Goal: Task Accomplishment & Management: Use online tool/utility

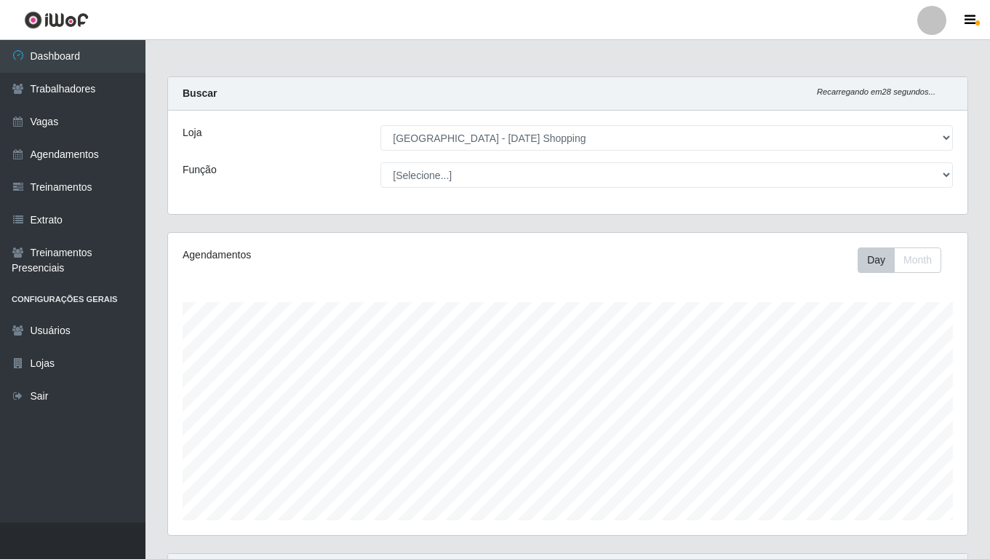
select select "471"
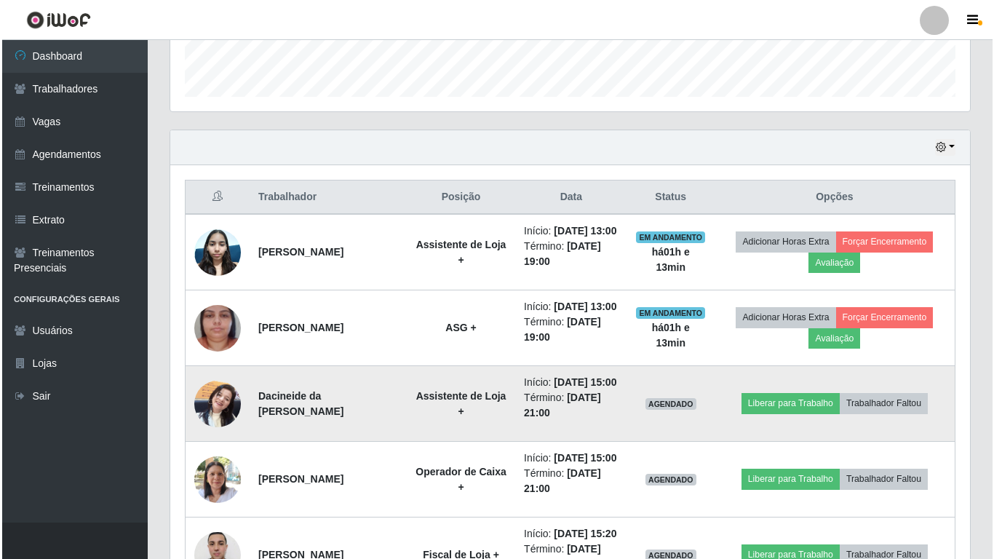
scroll to position [453, 0]
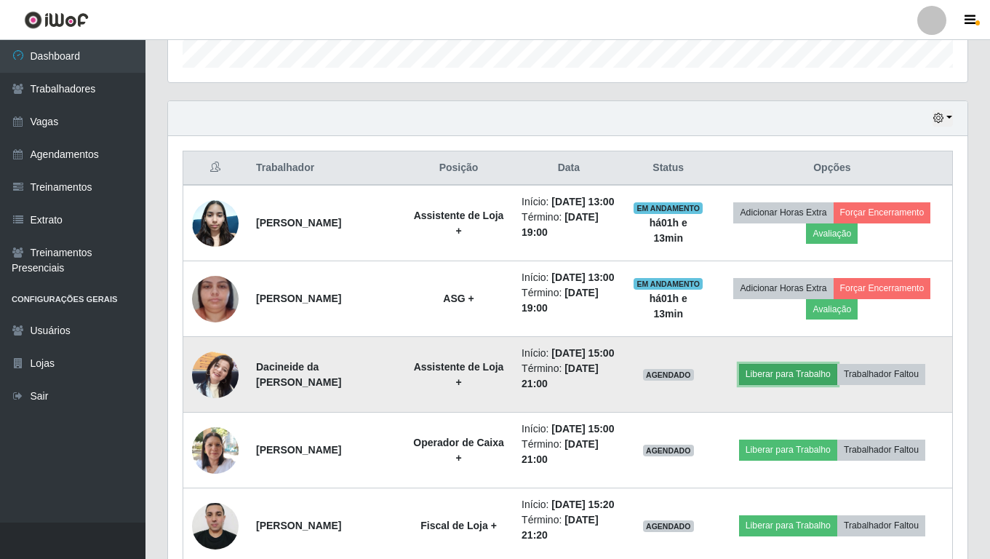
click at [805, 384] on button "Liberar para Trabalho" at bounding box center [788, 374] width 98 height 20
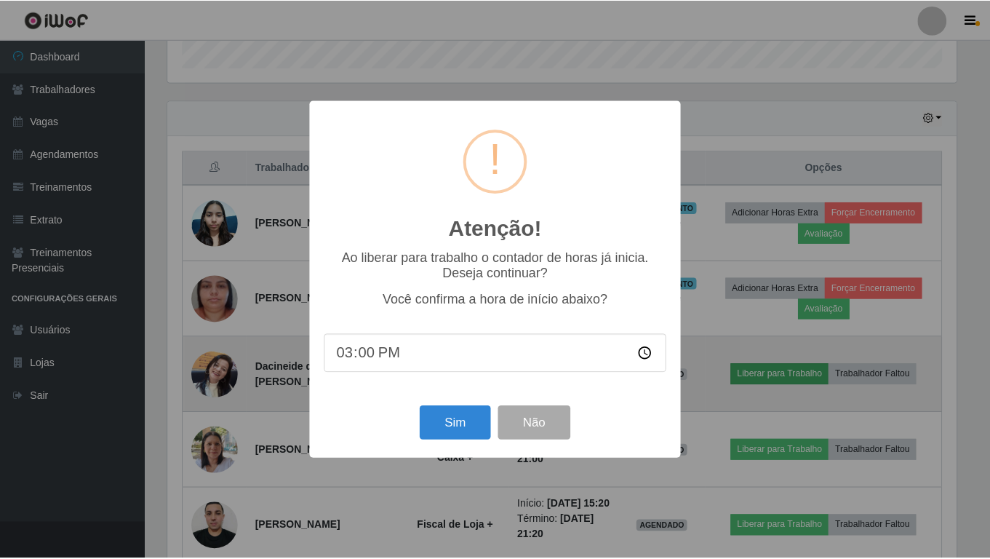
scroll to position [302, 792]
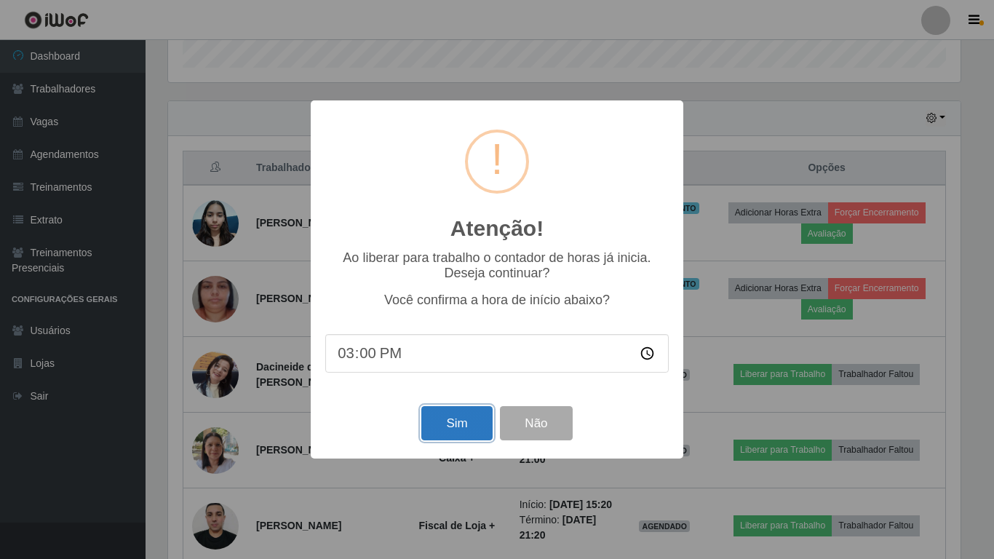
click at [456, 429] on button "Sim" at bounding box center [456, 423] width 71 height 34
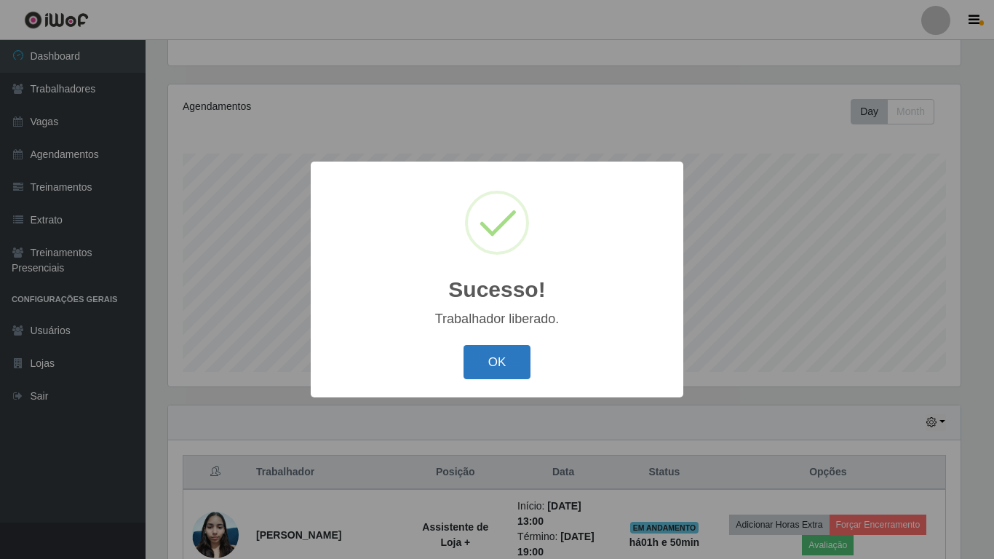
click at [519, 362] on button "OK" at bounding box center [497, 362] width 68 height 34
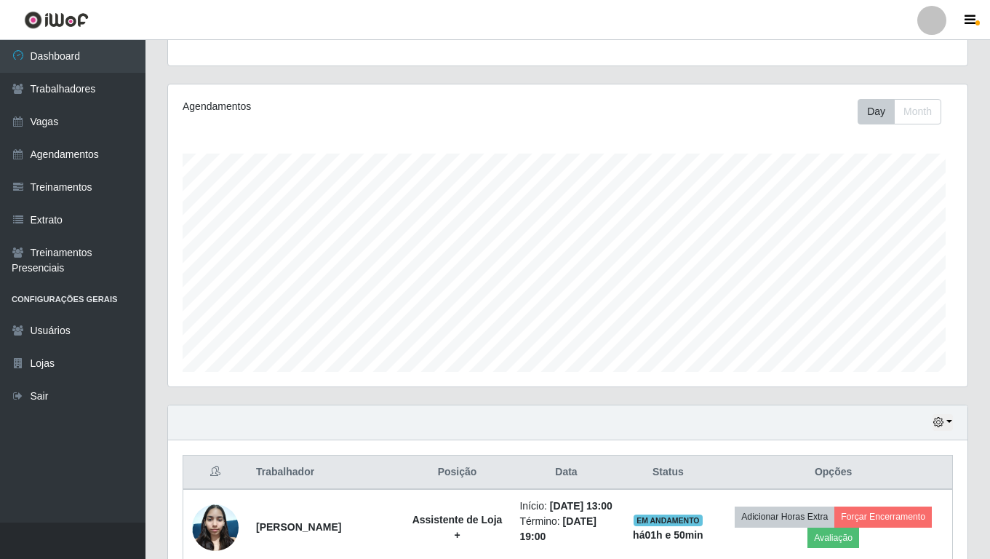
scroll to position [302, 800]
drag, startPoint x: 306, startPoint y: 68, endPoint x: 298, endPoint y: 128, distance: 60.8
click at [298, 128] on div "Perfil Alterar Senha Sair Dashboard Trabalhadores Vagas Agendamentos Treinament…" at bounding box center [495, 546] width 990 height 1388
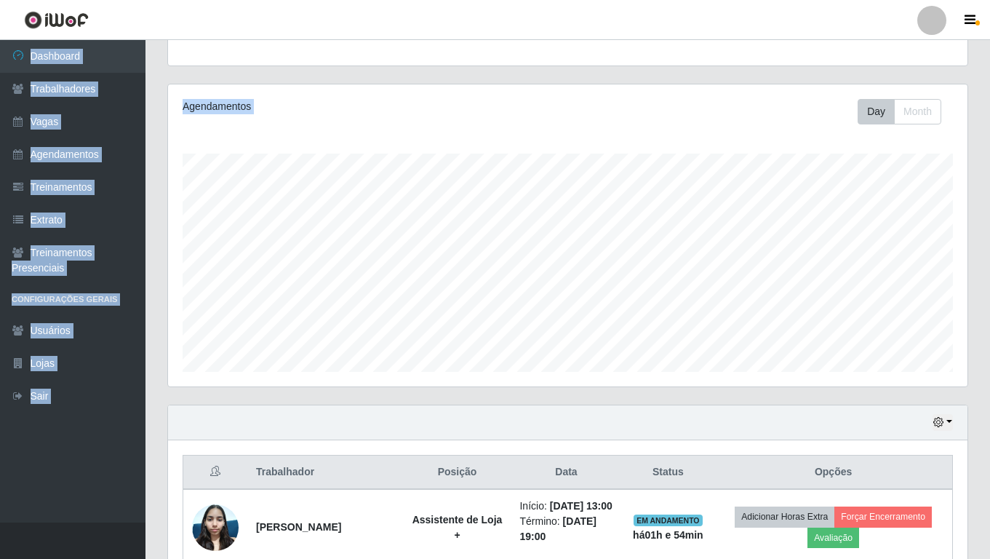
click at [151, 63] on div "Carregando... Buscar Recarregando em 29 segundos... Loja [Selecione...] [GEOGRA…" at bounding box center [568, 565] width 845 height 1275
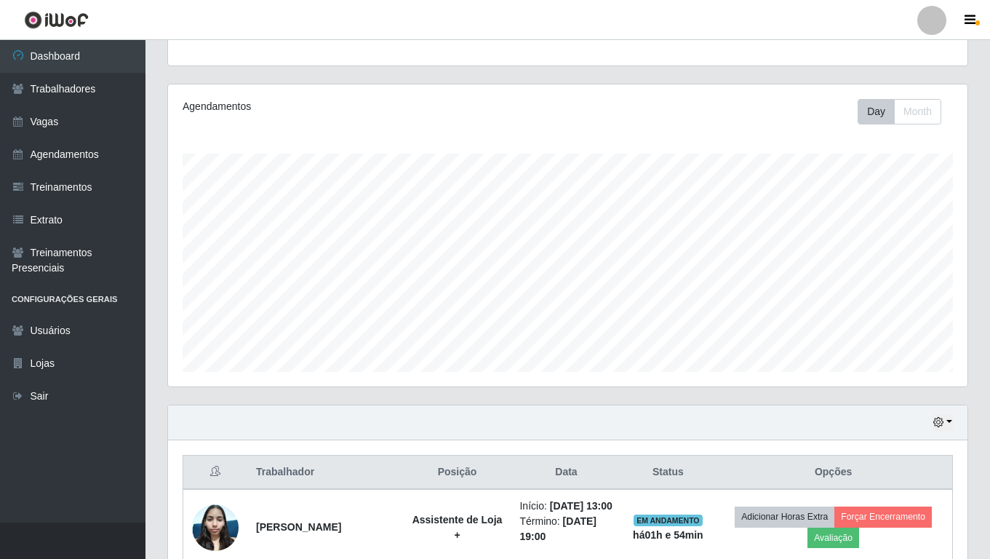
click at [156, 76] on div "Carregando... Buscar Recarregando em 29 segundos... Loja [Selecione...] [GEOGRA…" at bounding box center [567, 6] width 823 height 156
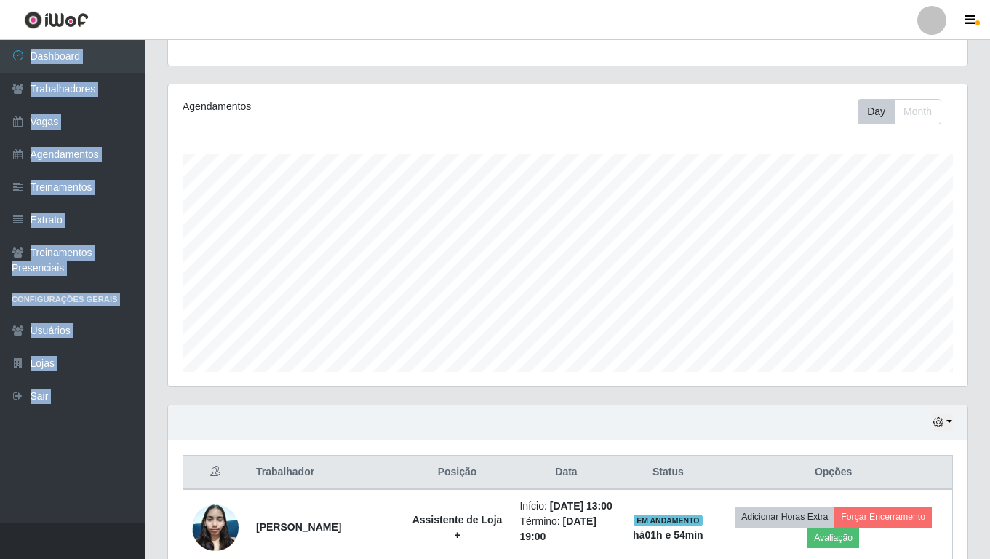
drag, startPoint x: 508, startPoint y: 10, endPoint x: 513, endPoint y: 46, distance: 36.0
click at [513, 46] on div "Perfil Alterar Senha Sair Dashboard Trabalhadores Vagas Agendamentos Treinament…" at bounding box center [495, 546] width 990 height 1388
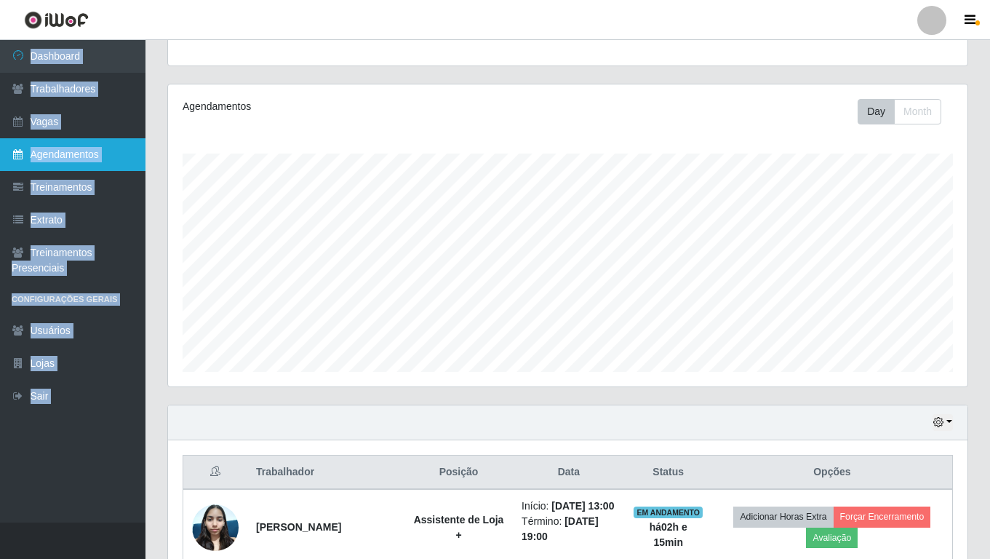
click at [120, 167] on link "Agendamentos" at bounding box center [73, 154] width 146 height 33
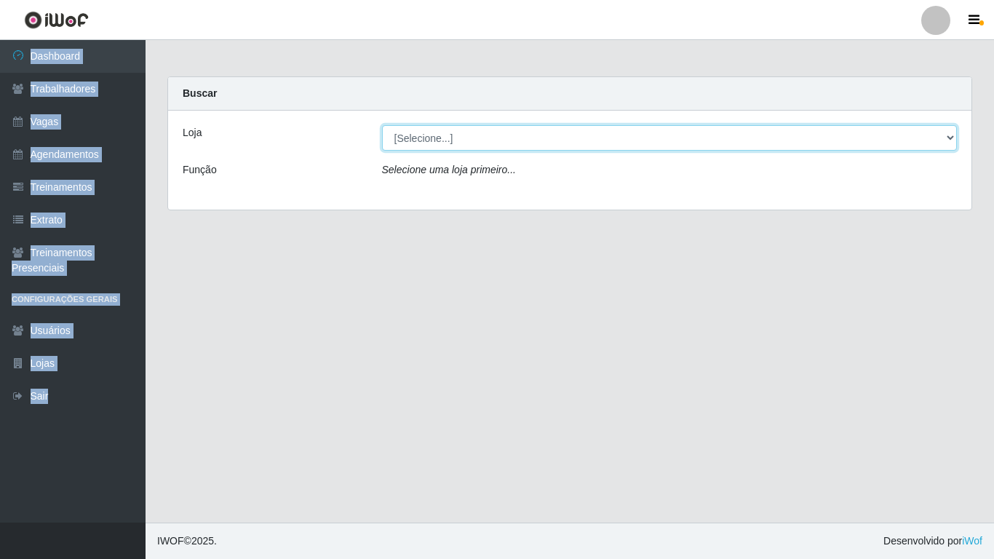
click at [439, 144] on select "[Selecione...] [GEOGRAPHIC_DATA] - [DATE][GEOGRAPHIC_DATA]" at bounding box center [669, 137] width 575 height 25
select select "471"
click at [382, 125] on select "[Selecione...] [GEOGRAPHIC_DATA] - [DATE][GEOGRAPHIC_DATA]" at bounding box center [669, 137] width 575 height 25
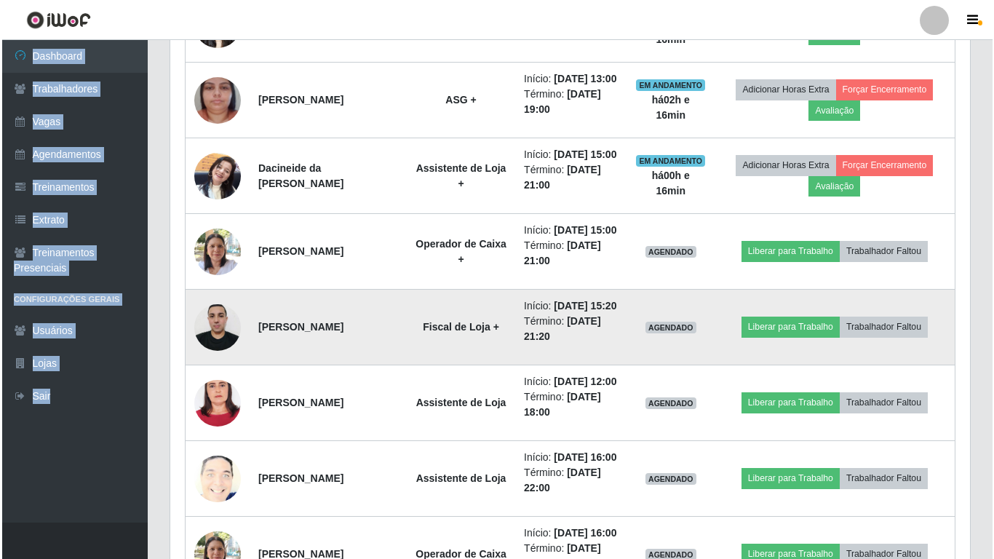
scroll to position [676, 0]
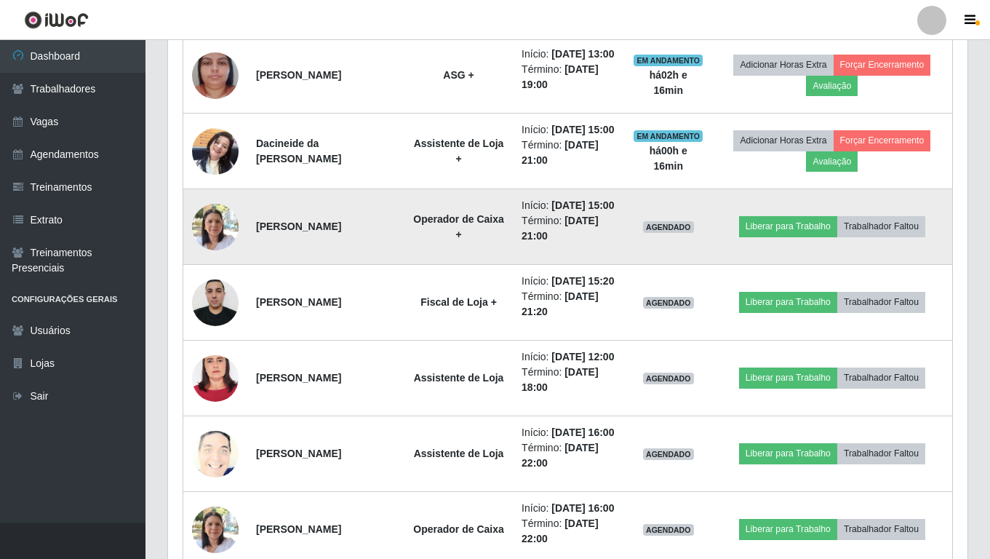
click at [405, 265] on td "[PERSON_NAME]" at bounding box center [325, 227] width 157 height 76
click at [837, 236] on button "Liberar para Trabalho" at bounding box center [788, 226] width 98 height 20
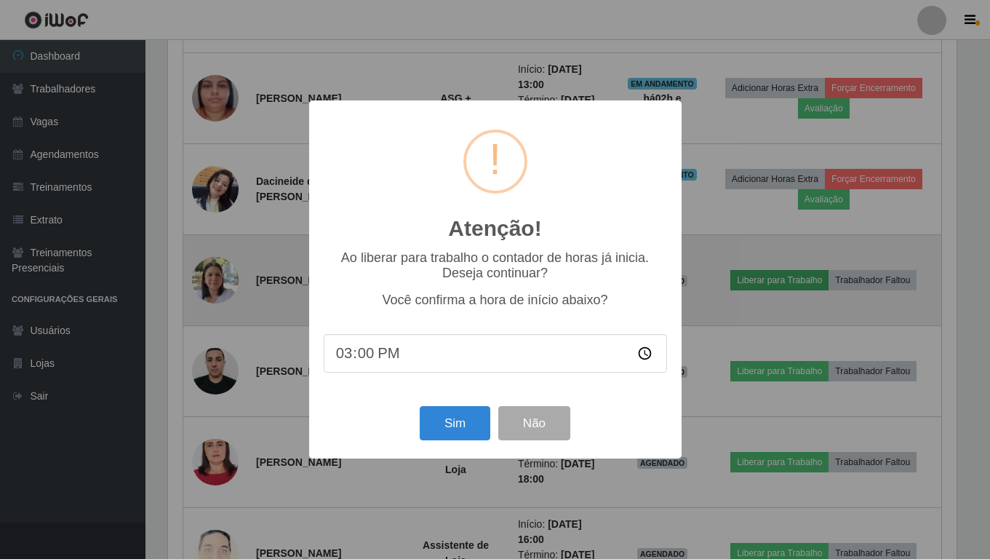
scroll to position [302, 792]
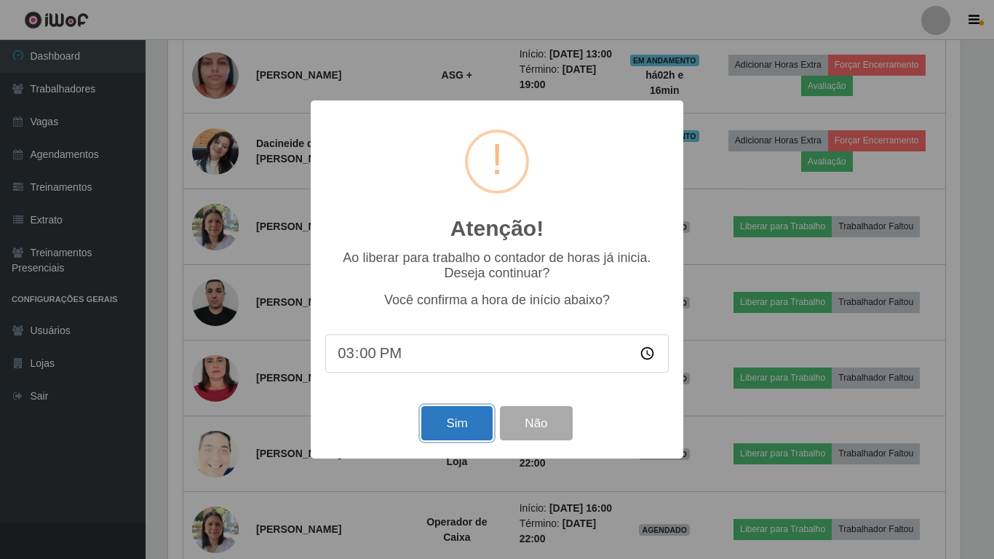
click at [453, 431] on button "Sim" at bounding box center [456, 423] width 71 height 34
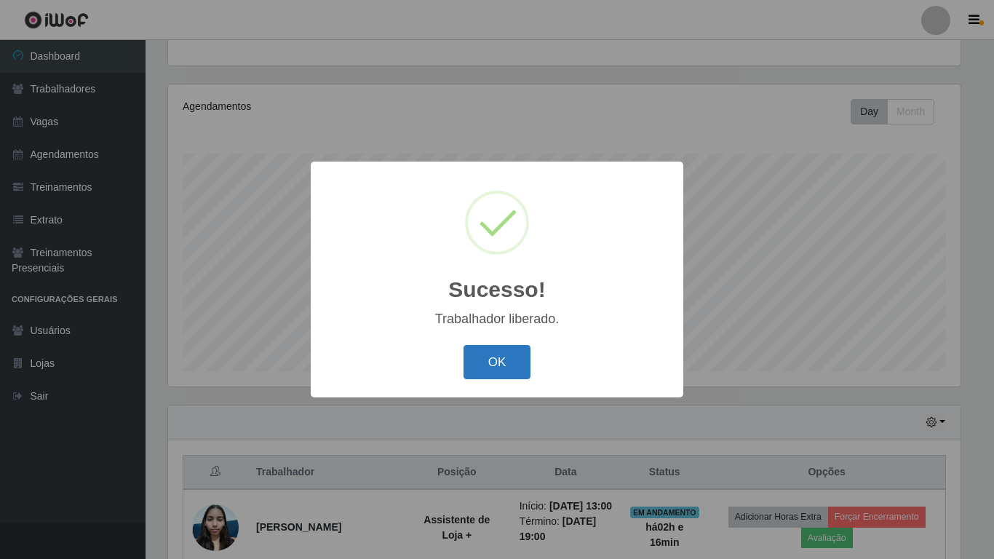
click at [495, 365] on button "OK" at bounding box center [497, 362] width 68 height 34
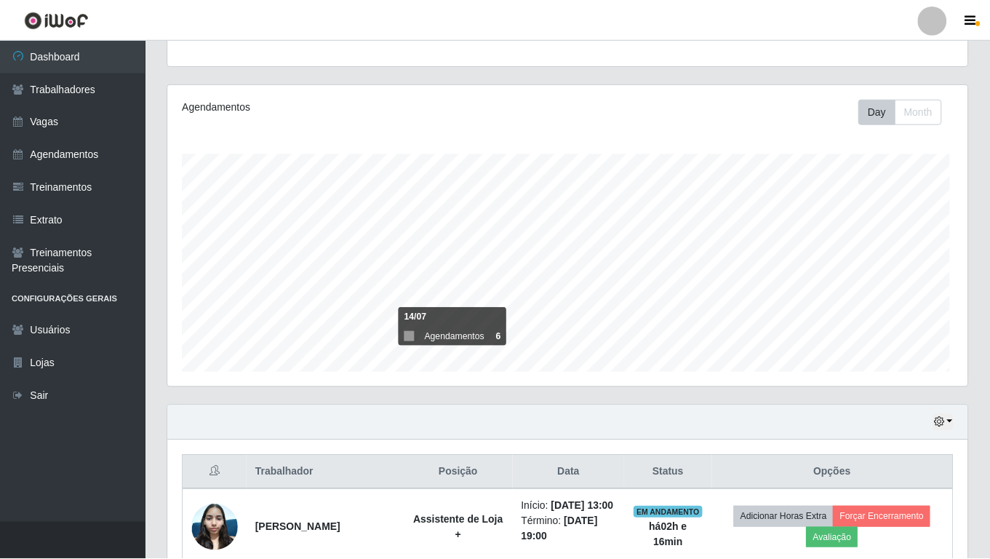
scroll to position [302, 800]
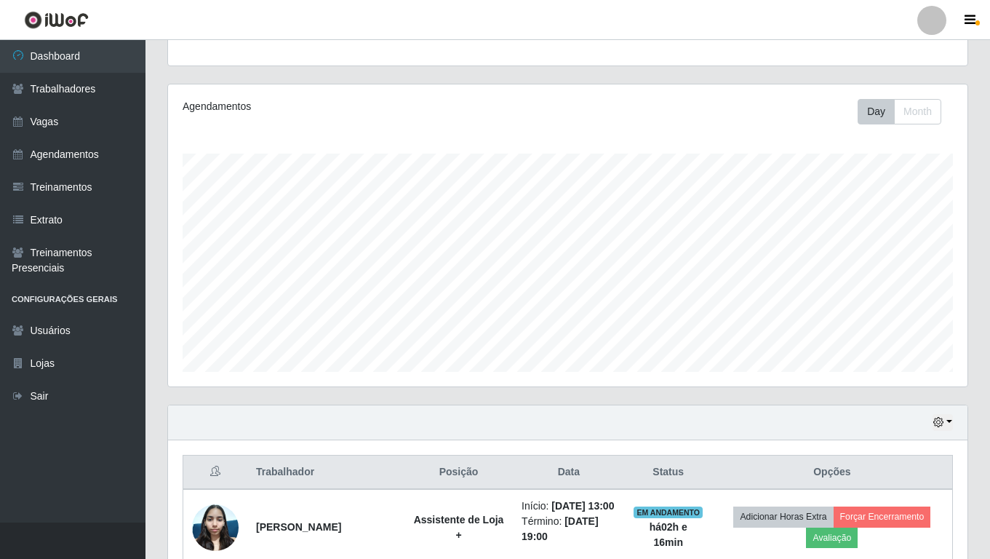
drag, startPoint x: 605, startPoint y: 0, endPoint x: 605, endPoint y: 15, distance: 14.6
click at [605, 15] on header "Perfil Alterar Senha Sair" at bounding box center [495, 20] width 990 height 40
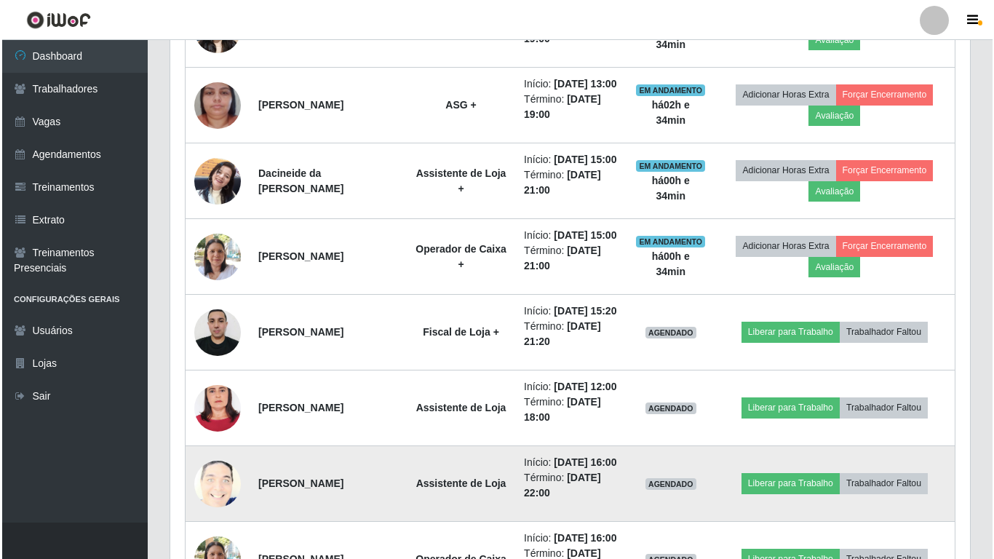
scroll to position [658, 0]
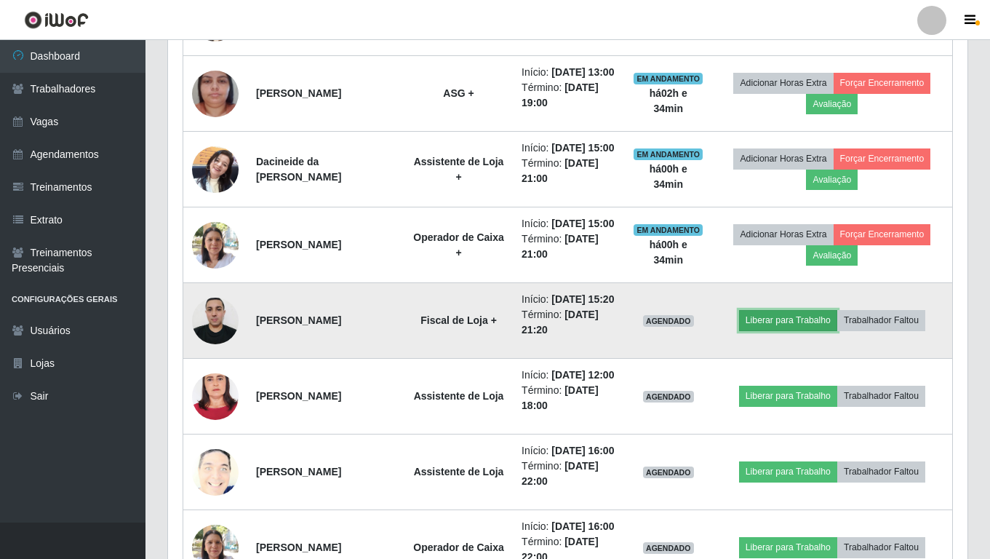
click at [780, 330] on button "Liberar para Trabalho" at bounding box center [788, 320] width 98 height 20
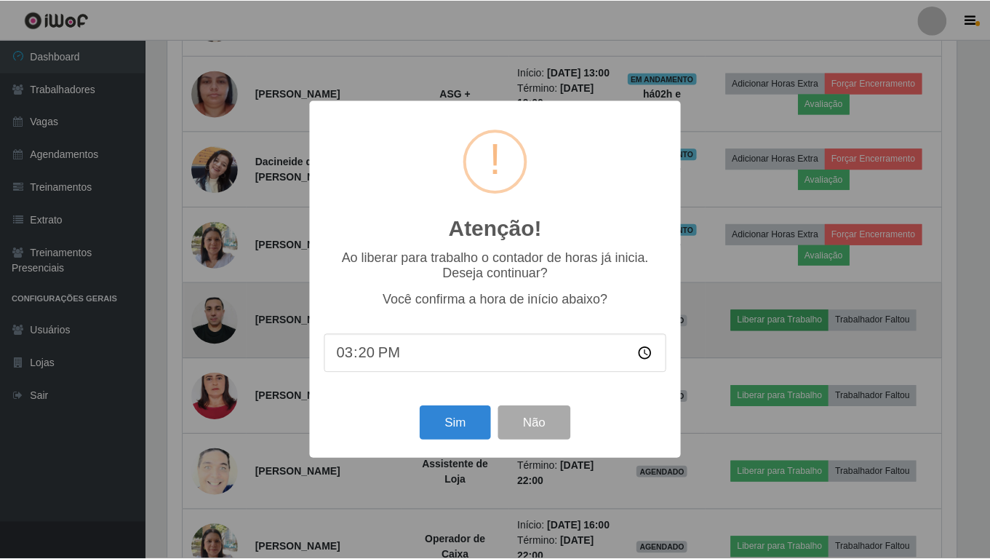
scroll to position [302, 792]
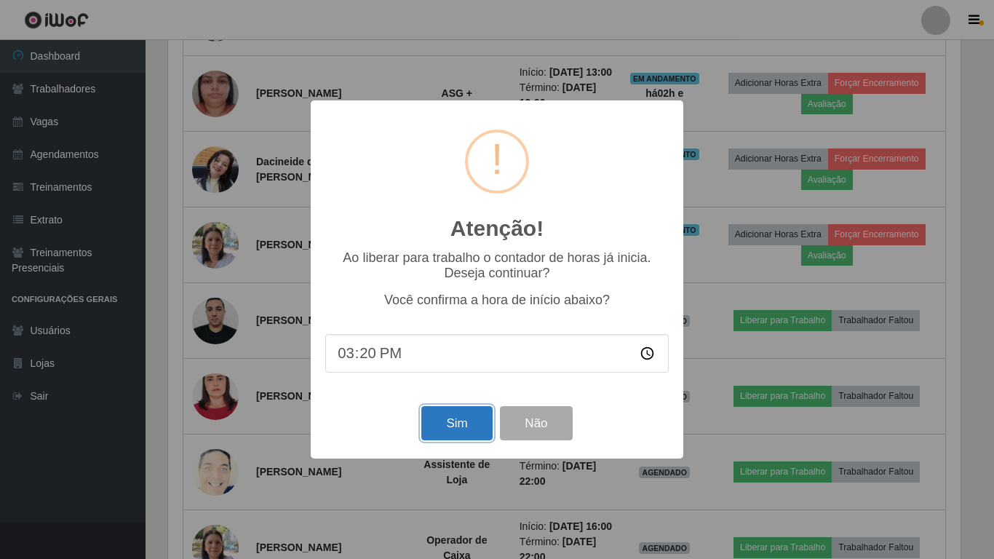
click at [444, 429] on button "Sim" at bounding box center [456, 423] width 71 height 34
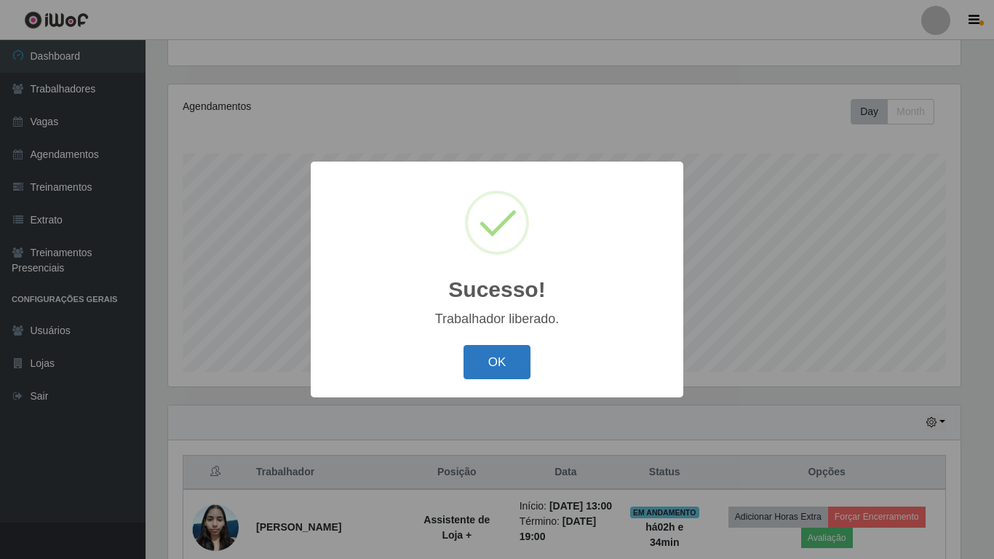
click at [469, 351] on button "OK" at bounding box center [497, 362] width 68 height 34
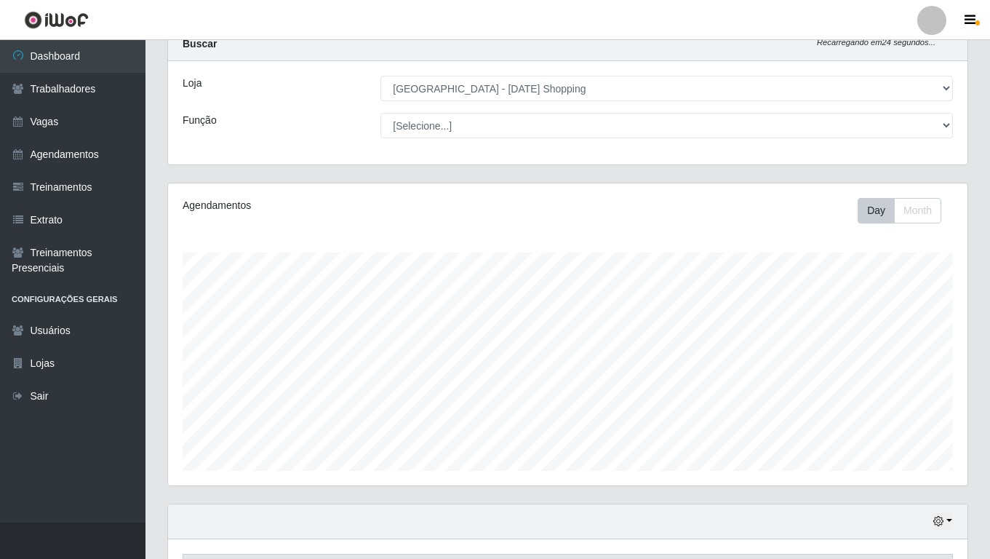
scroll to position [0, 0]
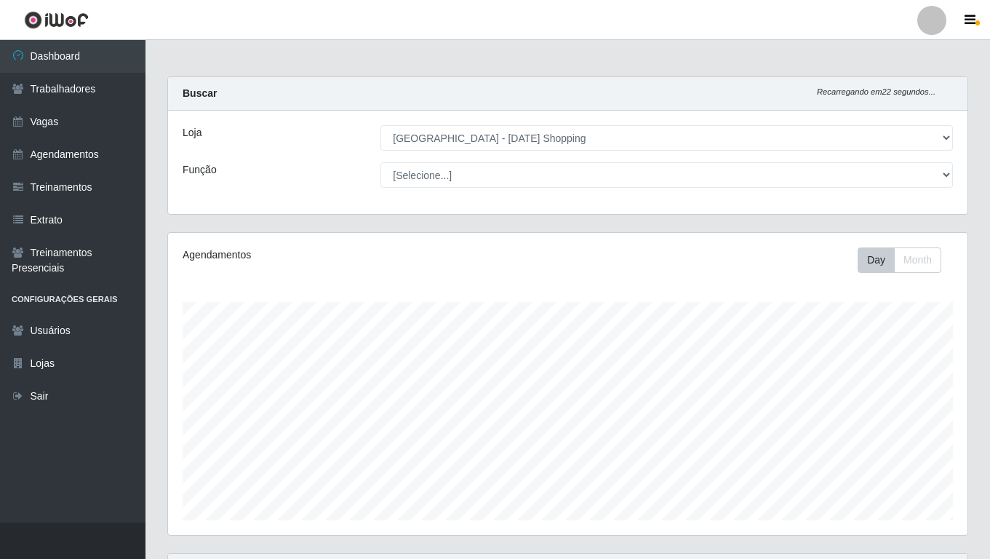
drag, startPoint x: 650, startPoint y: 0, endPoint x: 645, endPoint y: 36, distance: 36.6
click at [647, 33] on header "Perfil Alterar Senha Sair" at bounding box center [495, 20] width 990 height 40
